Goal: Transaction & Acquisition: Download file/media

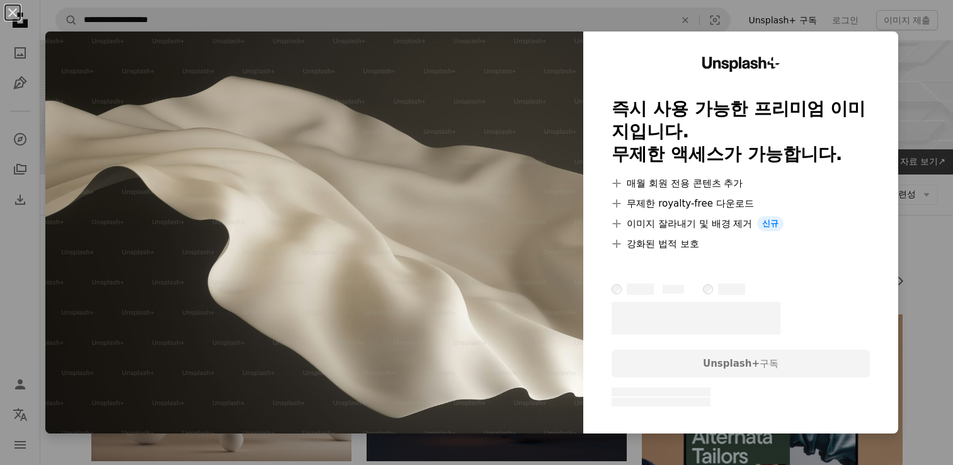
scroll to position [2305, 0]
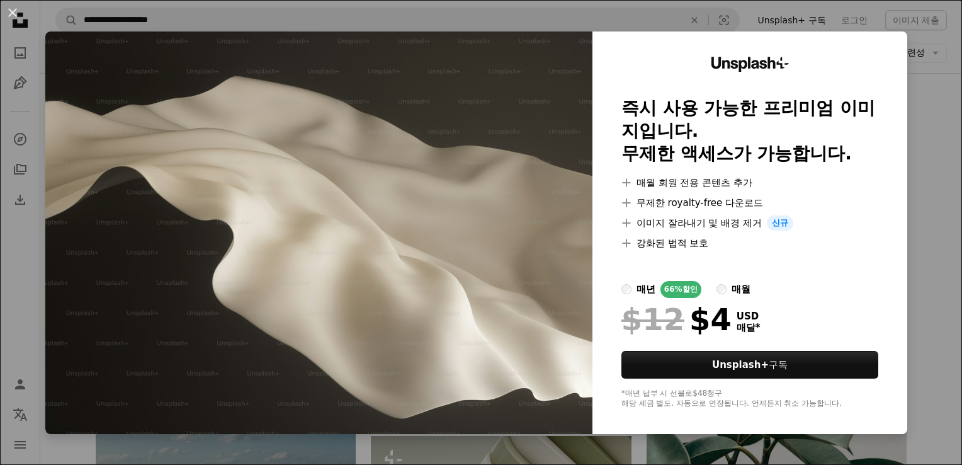
click at [883, 57] on div "Unsplash+ 즉시 사용 가능한 프리미엄 이미지입니다. 무제한 액세스가 가능합니다. A plus sign 매월 회원 전용 콘텐츠 추가 A …" at bounding box center [750, 232] width 315 height 402
click at [897, 42] on div "Unsplash+ 즉시 사용 가능한 프리미엄 이미지입니다. 무제한 액세스가 가능합니다. A plus sign 매월 회원 전용 콘텐츠 추가 A …" at bounding box center [750, 232] width 315 height 402
click at [896, 13] on div "An X shape Unsplash+ 즉시 사용 가능한 프리미엄 이미지입니다. 무제한 액세스가 가능합니다. A plus sign 매월 회원 전…" at bounding box center [481, 232] width 962 height 465
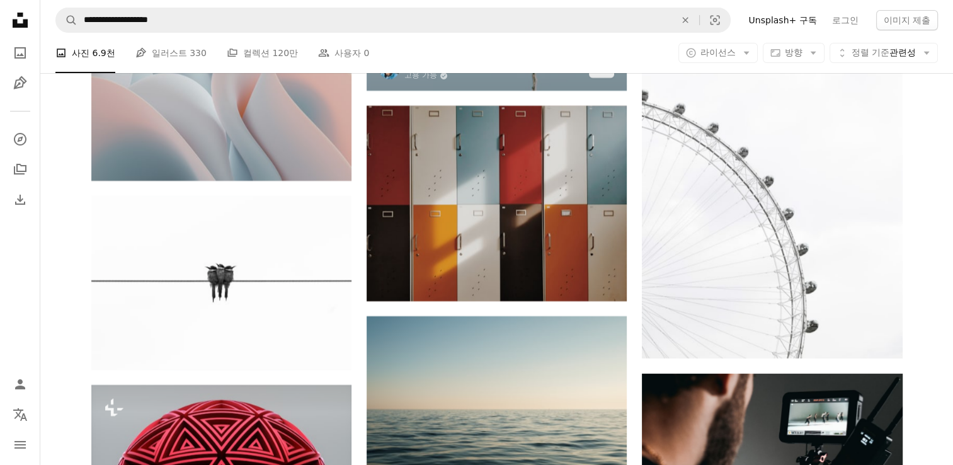
scroll to position [4572, 0]
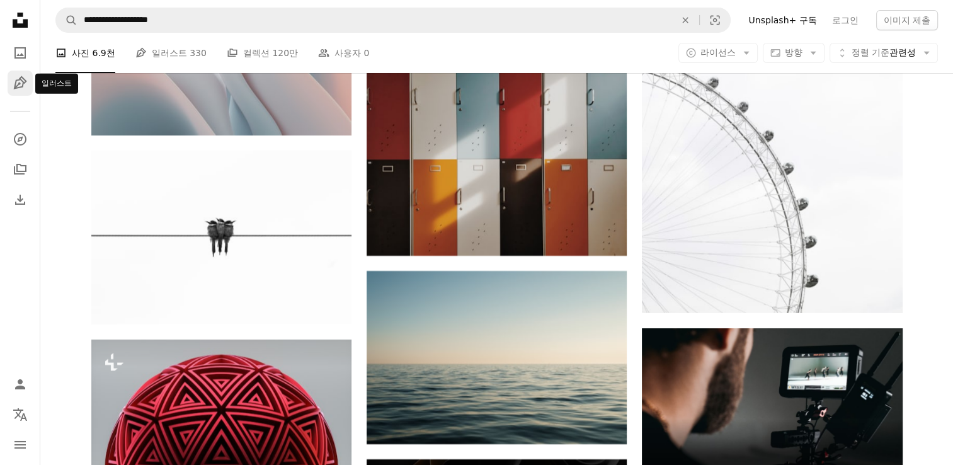
click at [27, 88] on icon "Pen Tool" at bounding box center [20, 83] width 15 height 15
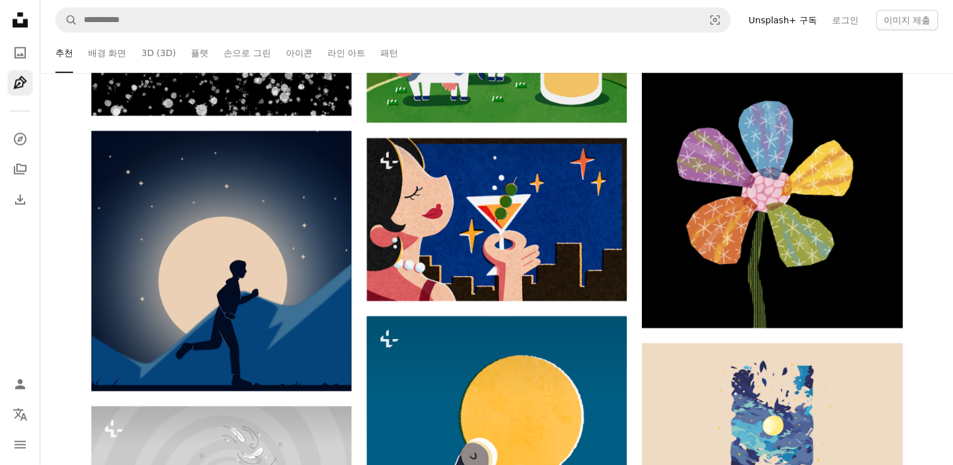
scroll to position [3148, 0]
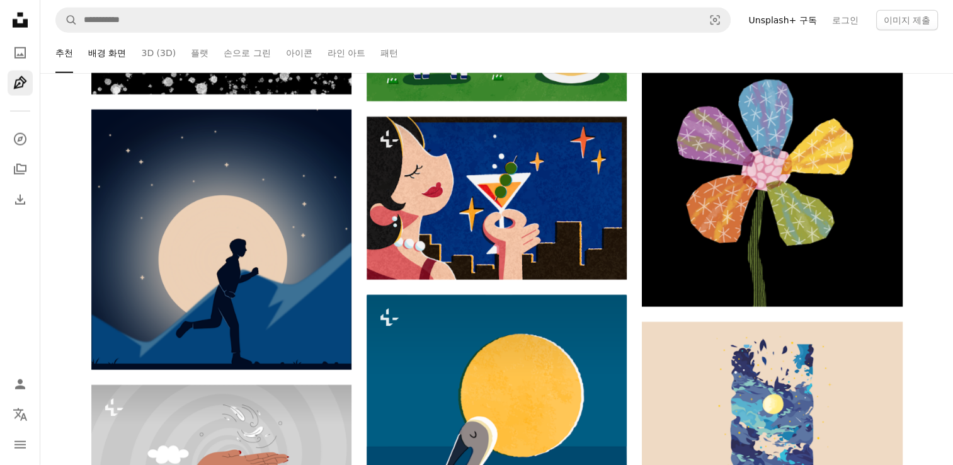
click at [98, 58] on link "배경 화면" at bounding box center [107, 53] width 38 height 40
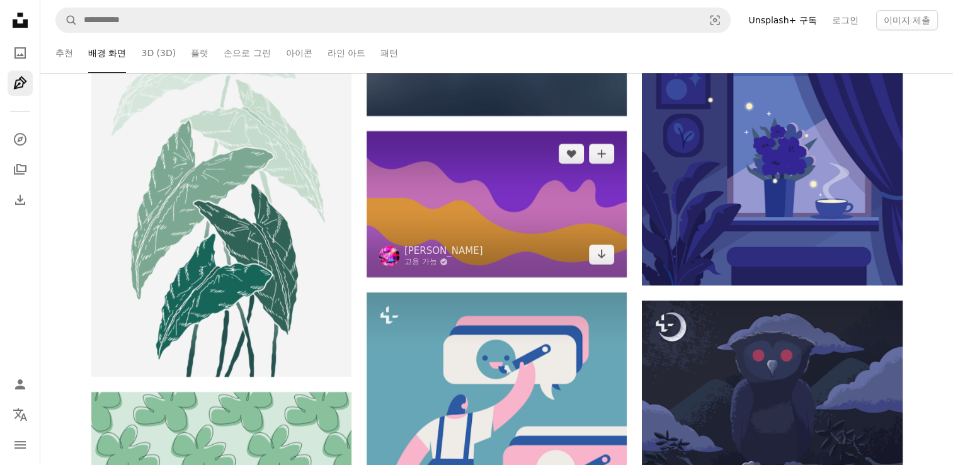
scroll to position [5352, 0]
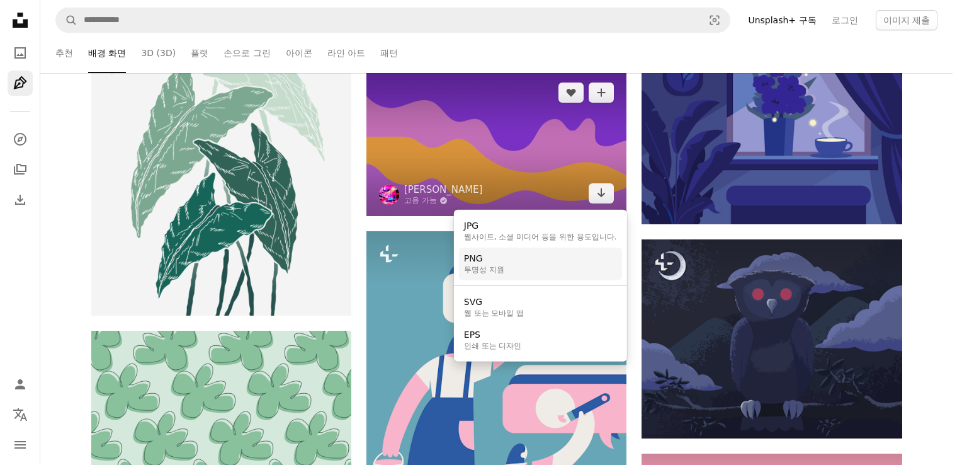
click at [521, 267] on link "PNG 투명성 지원" at bounding box center [540, 263] width 163 height 33
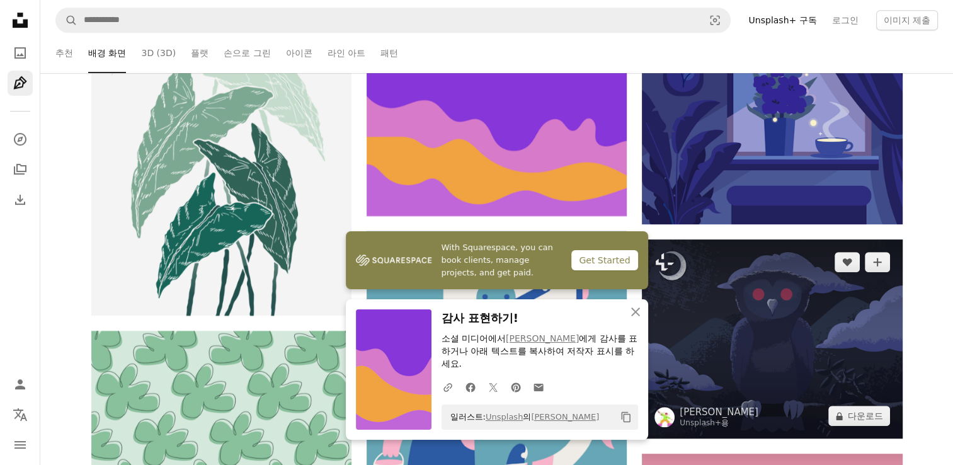
scroll to position [5856, 0]
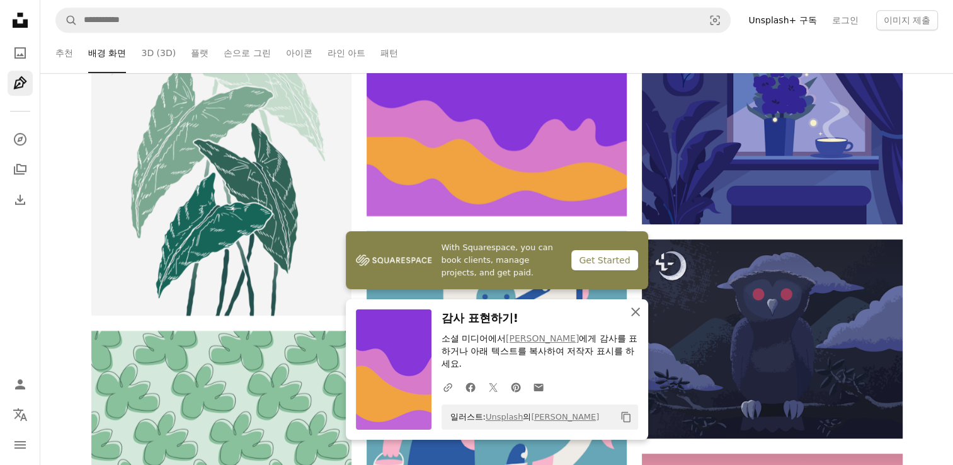
click at [625, 324] on button "An X shape 닫기" at bounding box center [635, 311] width 25 height 25
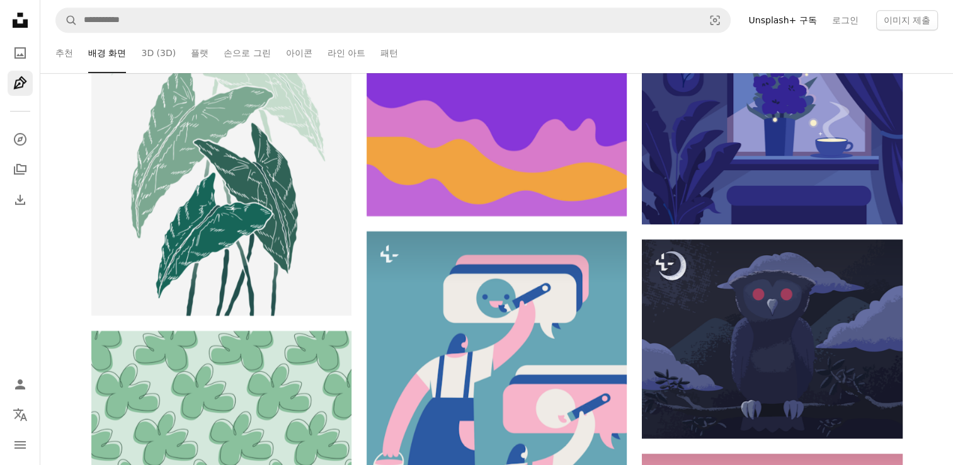
scroll to position [16415, 0]
